Goal: Transaction & Acquisition: Book appointment/travel/reservation

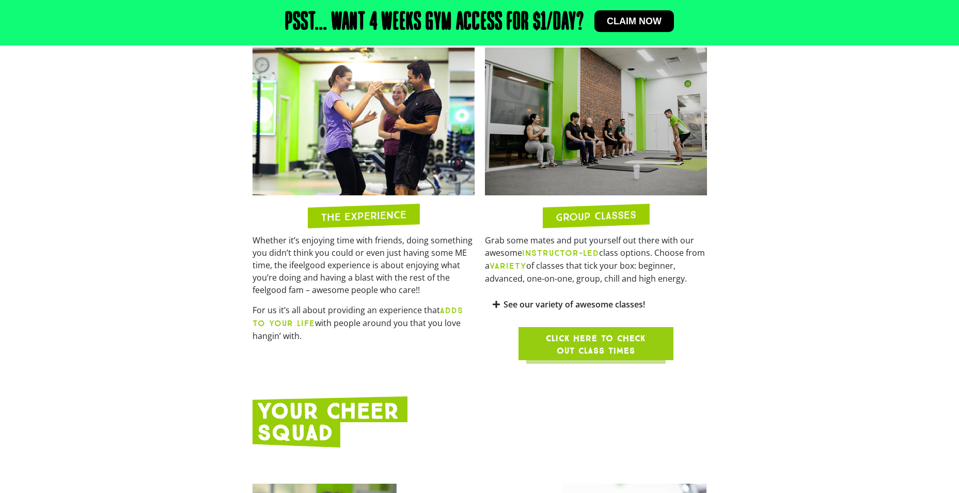
scroll to position [726, 0]
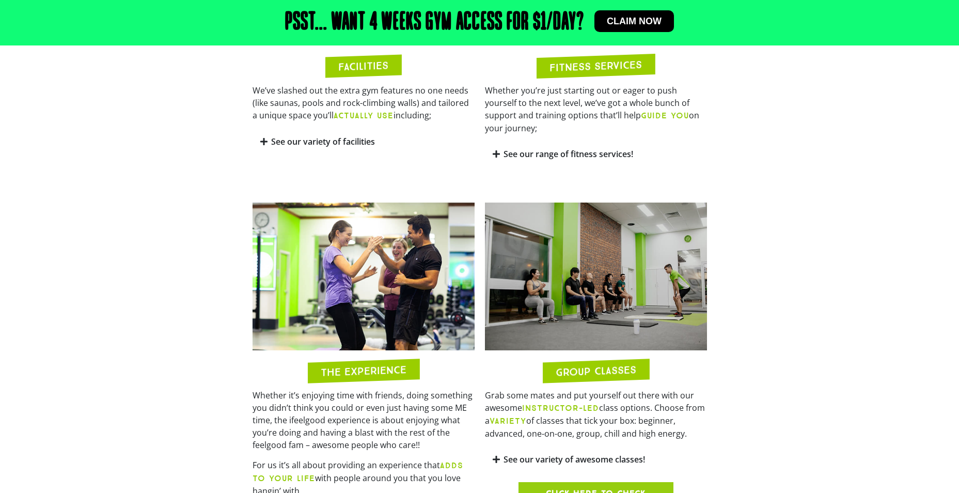
click at [637, 17] on span "Claim now" at bounding box center [634, 21] width 55 height 9
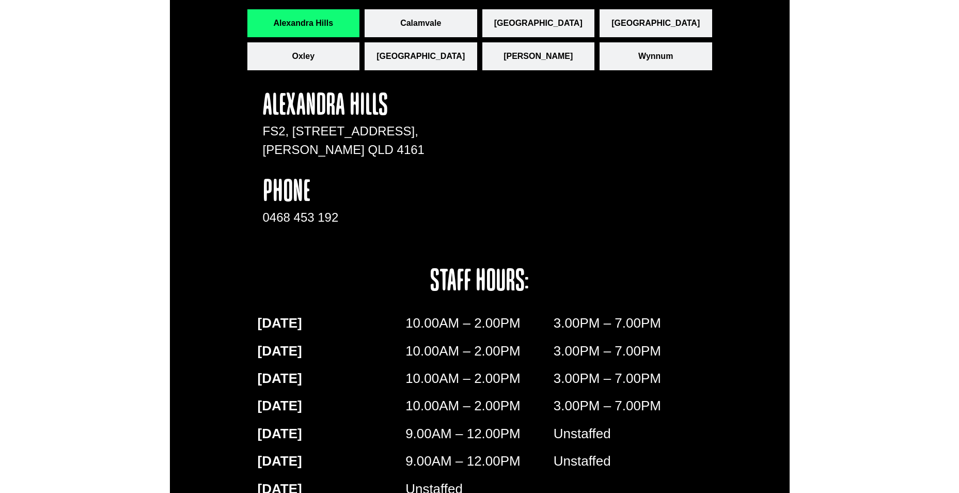
scroll to position [1204, 0]
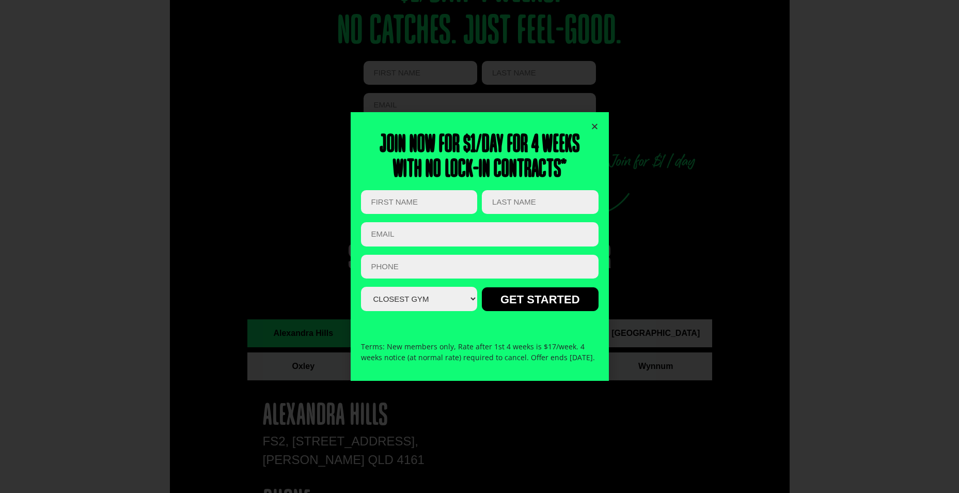
click at [596, 122] on icon "Close" at bounding box center [595, 126] width 8 height 8
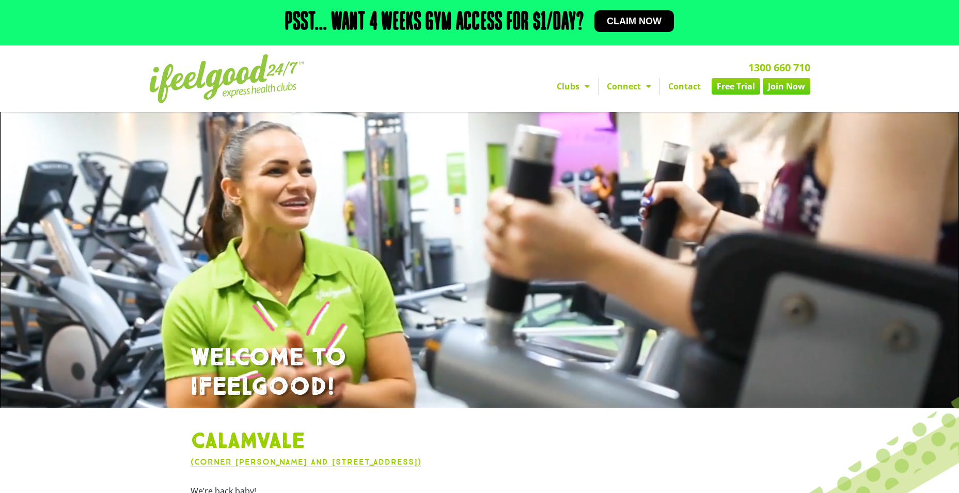
click at [731, 85] on link "Free Trial" at bounding box center [736, 86] width 49 height 17
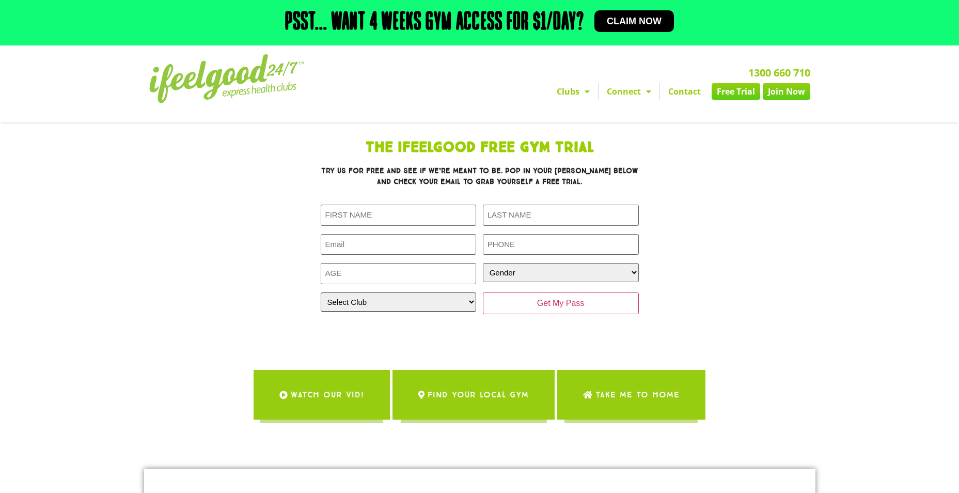
click at [446, 298] on select "Select Club [GEOGRAPHIC_DATA] [GEOGRAPHIC_DATA] [GEOGRAPHIC_DATA] [GEOGRAPHIC_D…" at bounding box center [399, 301] width 156 height 19
select select "Calamvale"
click at [321, 292] on select "Select Club Alexandra Hills Calamvale Coopers Plains Middle Park Oxenford Oxley…" at bounding box center [399, 301] width 156 height 19
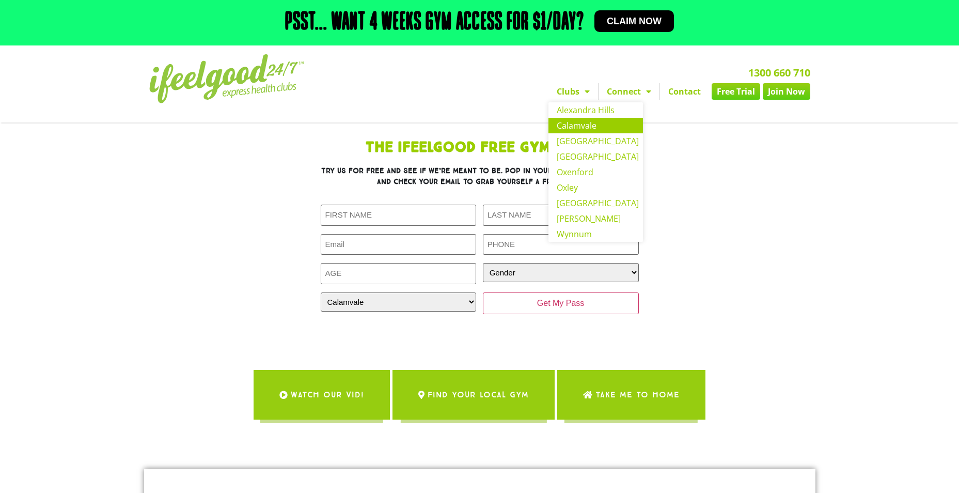
click at [583, 123] on link "Calamvale" at bounding box center [596, 125] width 95 height 15
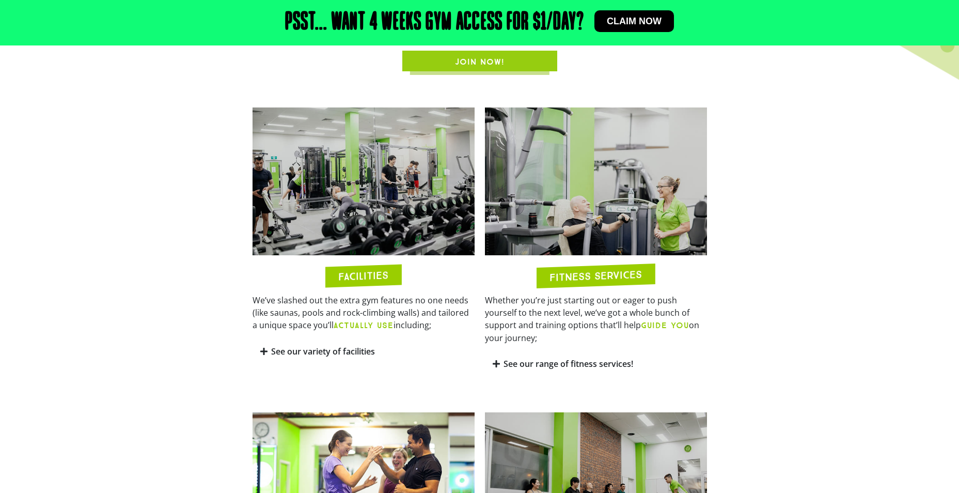
scroll to position [620, 0]
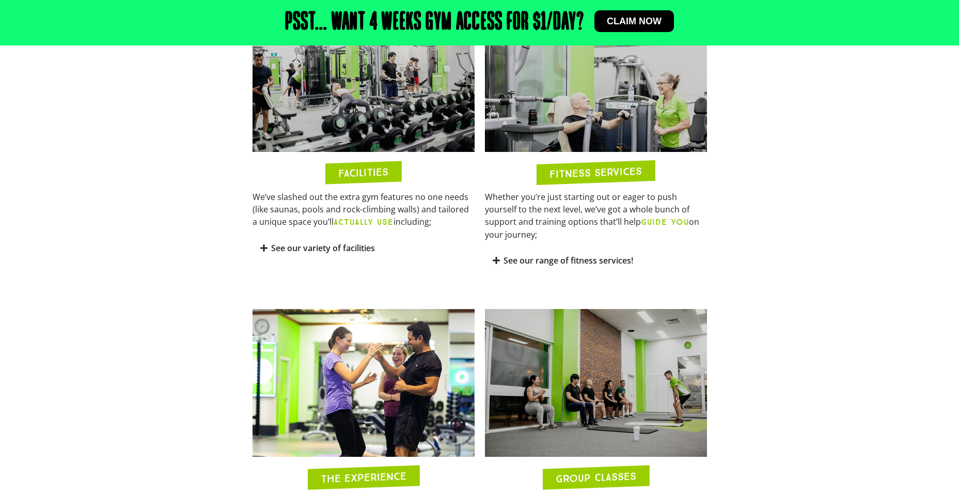
click at [260, 249] on icon at bounding box center [263, 248] width 7 height 8
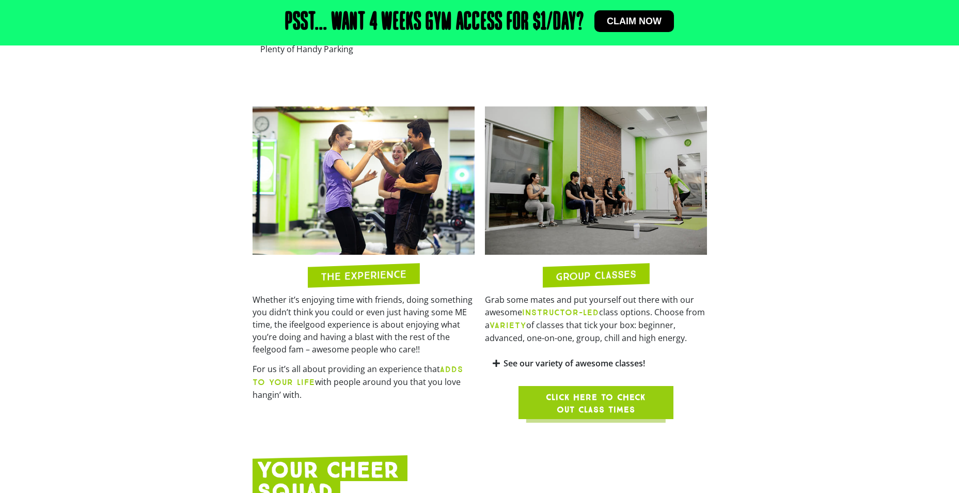
scroll to position [1136, 0]
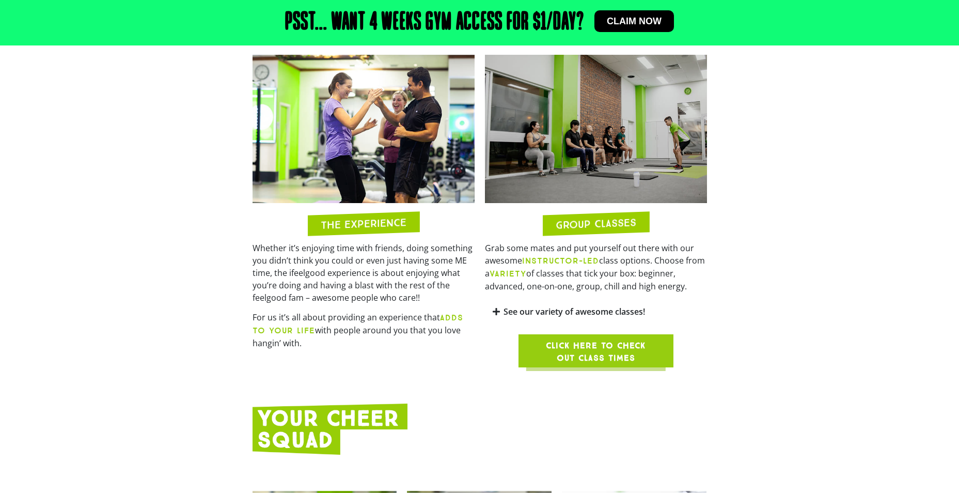
click at [499, 309] on icon at bounding box center [496, 311] width 7 height 8
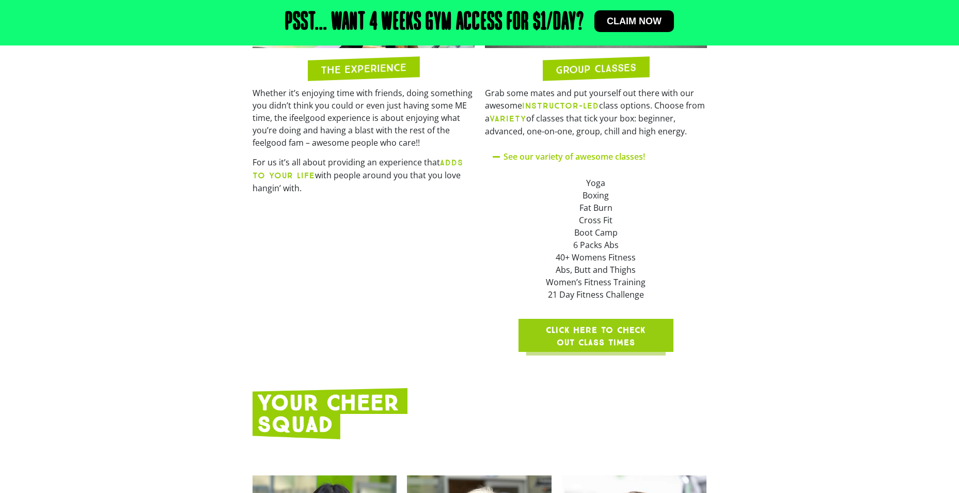
scroll to position [1446, 0]
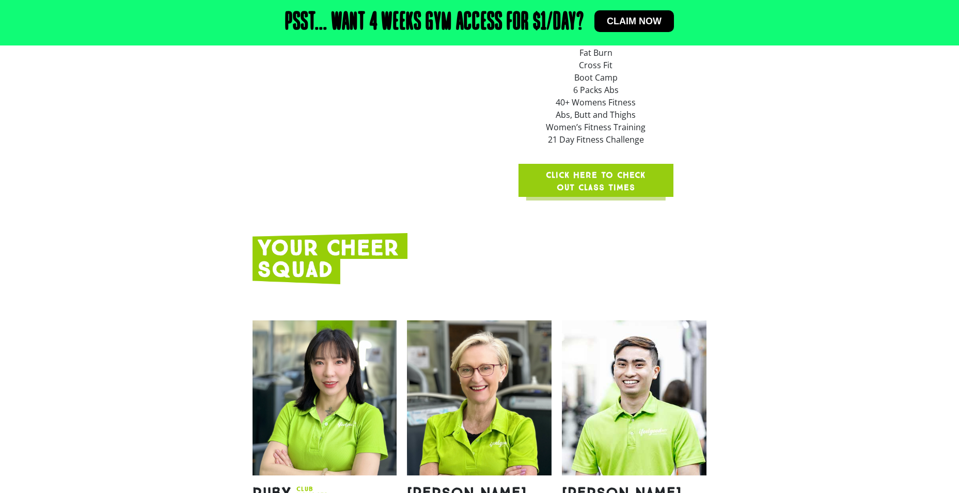
click at [603, 186] on span "Click here to check out class times" at bounding box center [595, 181] width 105 height 25
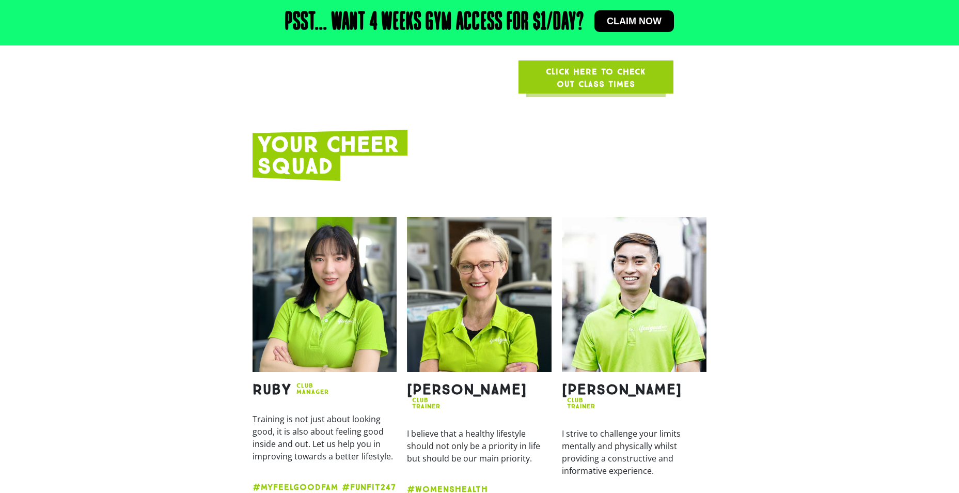
scroll to position [1808, 0]
